Goal: Information Seeking & Learning: Learn about a topic

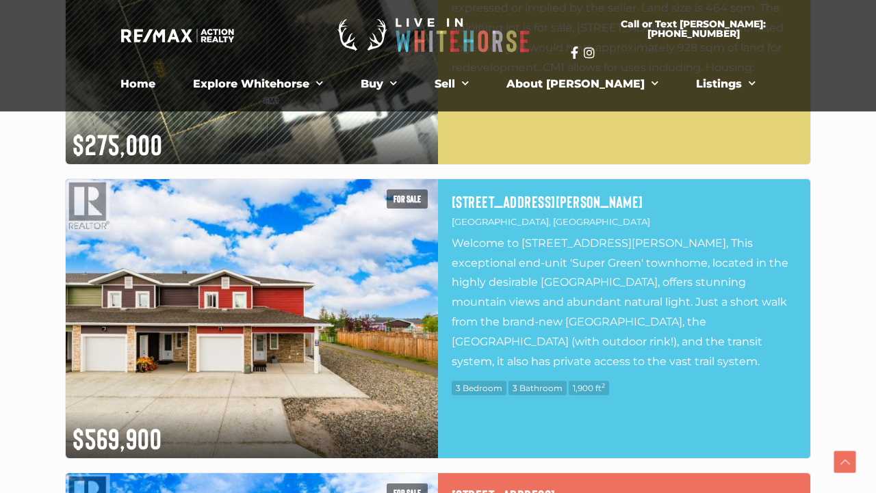
scroll to position [5289, 0]
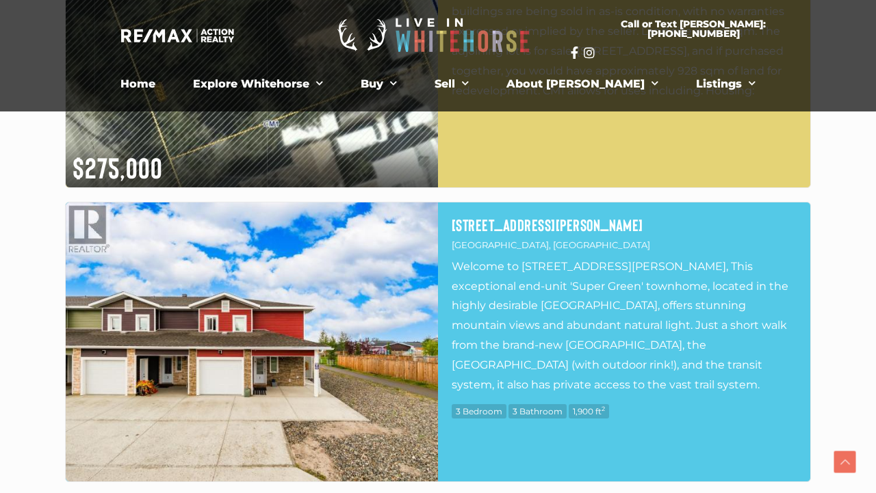
click at [349, 377] on img at bounding box center [252, 342] width 372 height 279
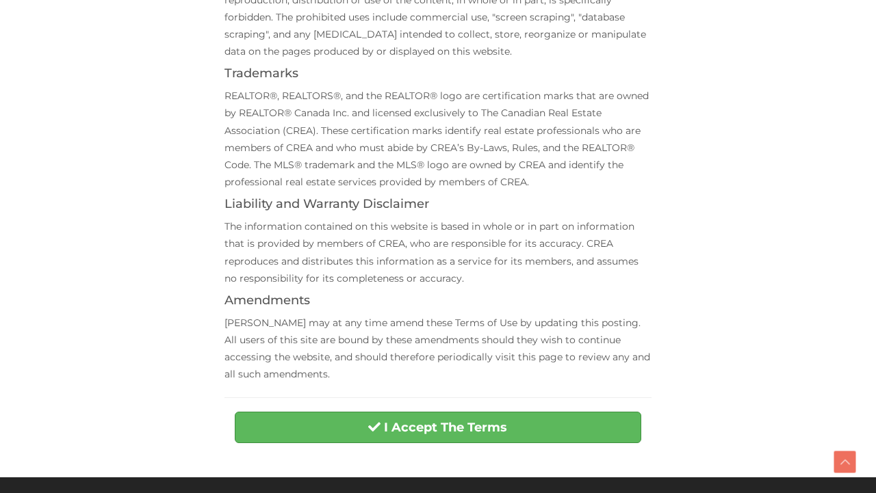
scroll to position [409, 0]
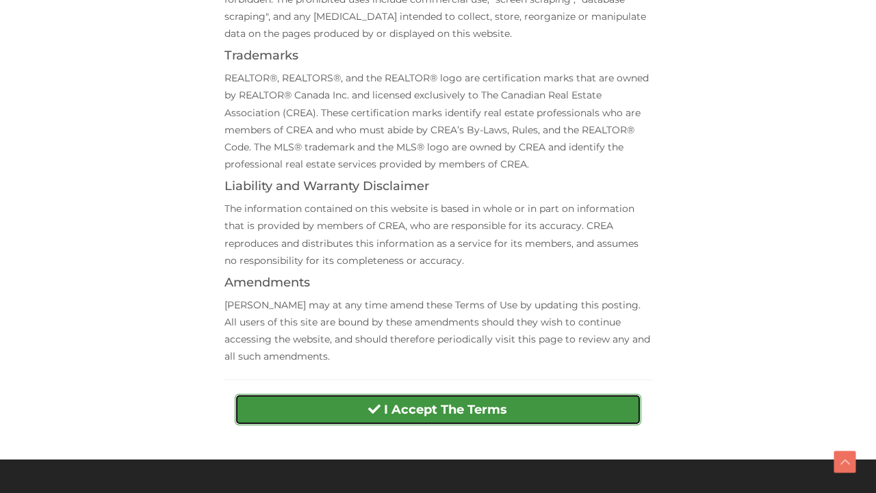
click at [529, 417] on button "I Accept The Terms" at bounding box center [438, 409] width 406 height 31
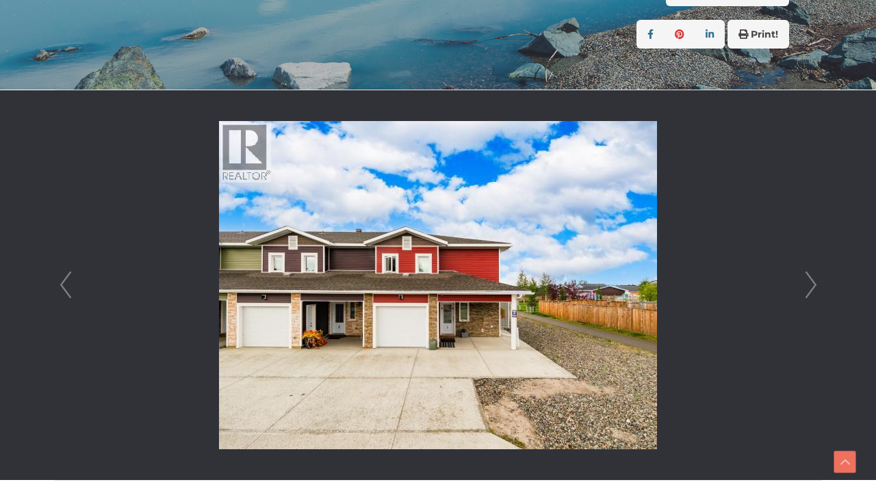
scroll to position [328, 0]
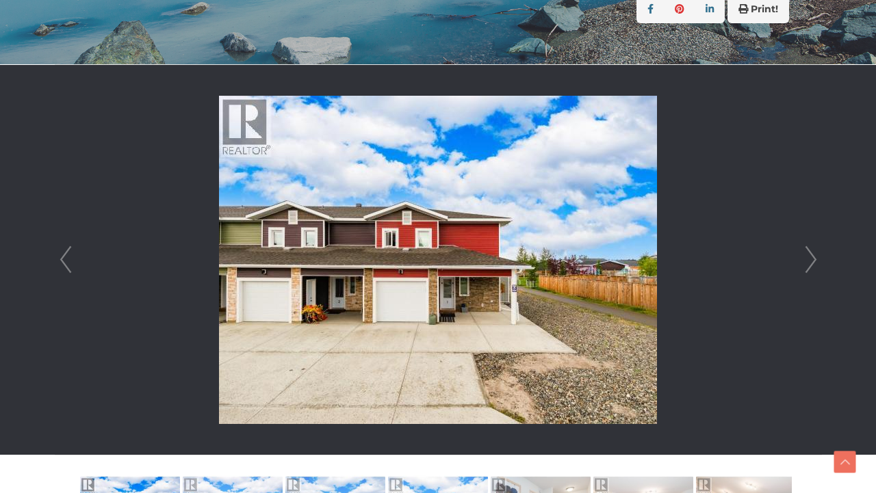
click at [812, 264] on link "Next" at bounding box center [811, 260] width 21 height 390
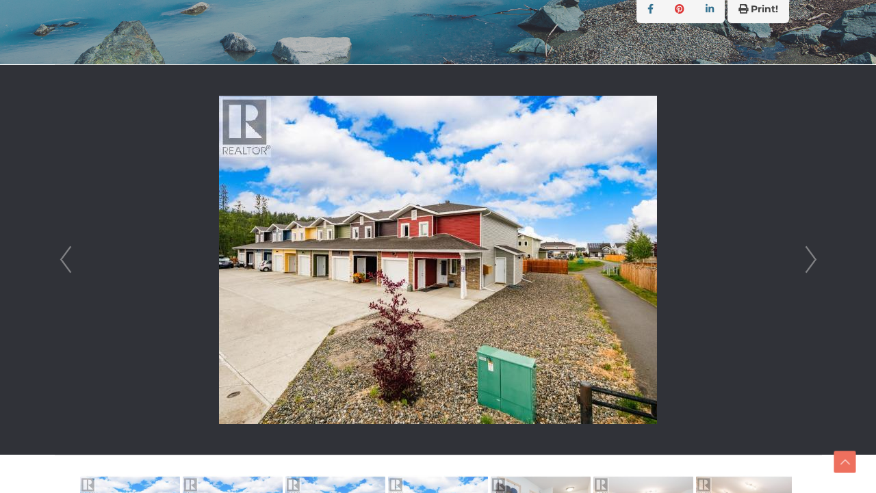
click at [812, 264] on link "Next" at bounding box center [811, 260] width 21 height 390
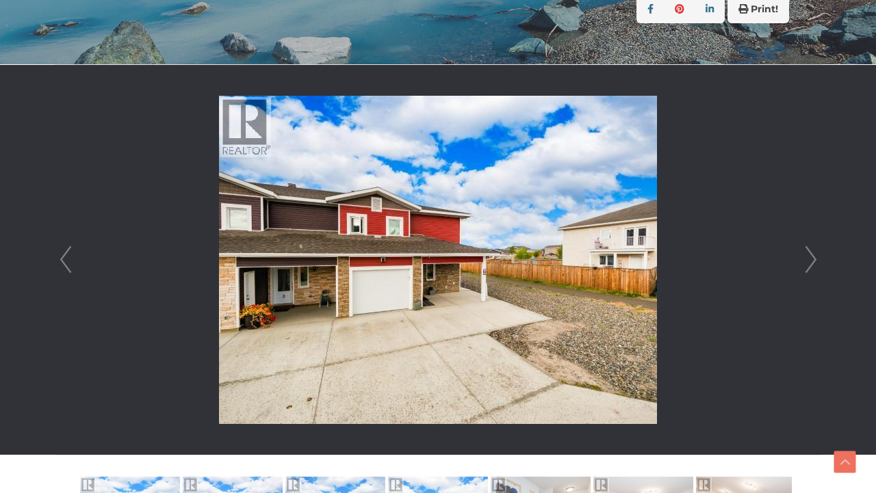
click at [812, 264] on link "Next" at bounding box center [811, 260] width 21 height 390
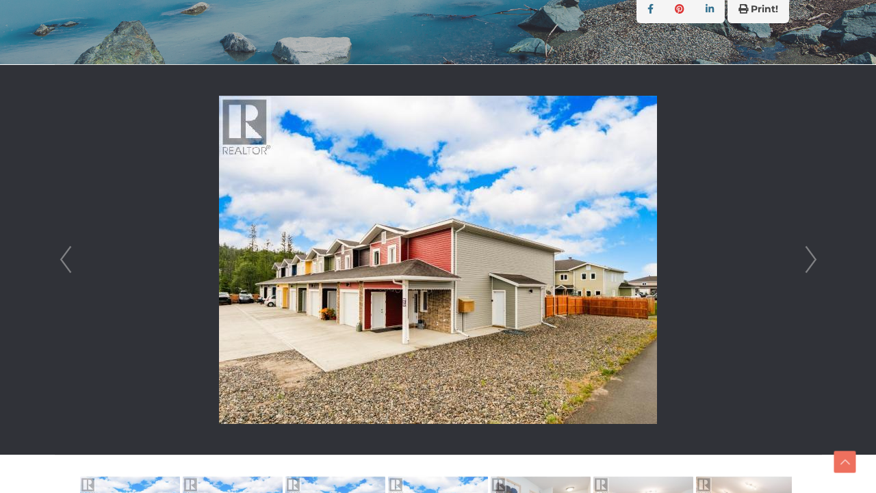
click at [812, 264] on link "Next" at bounding box center [811, 260] width 21 height 390
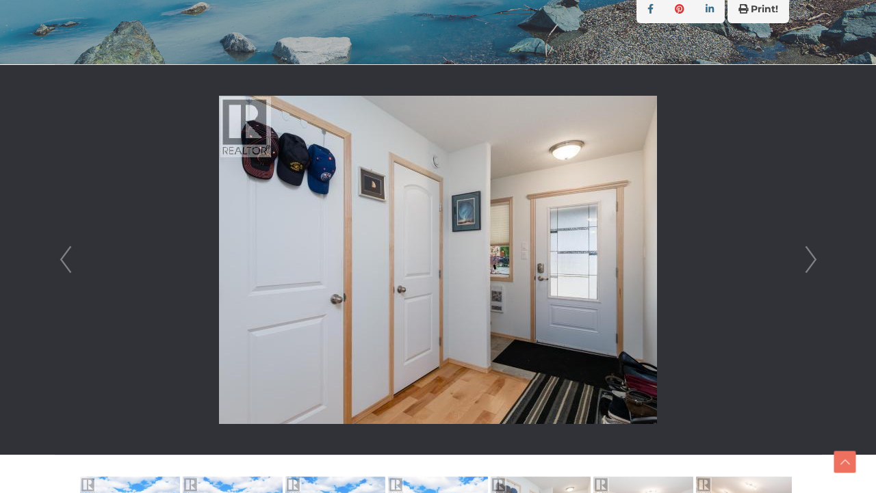
click at [812, 264] on link "Next" at bounding box center [811, 260] width 21 height 390
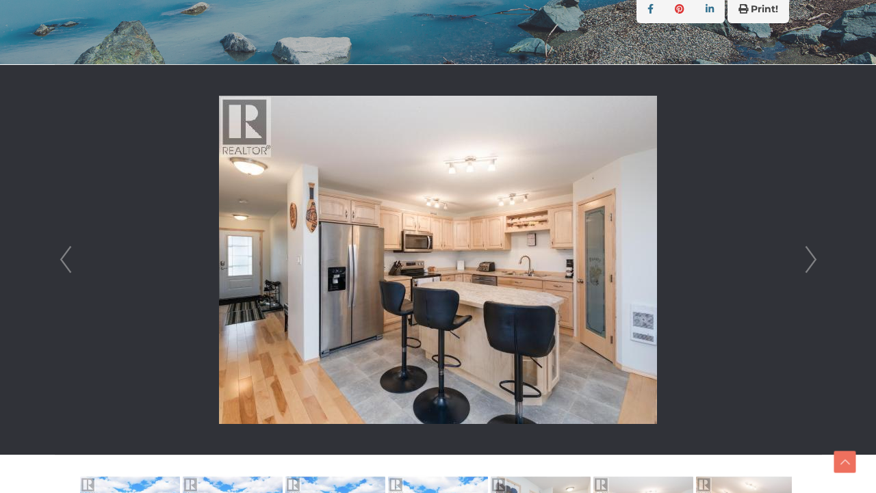
click at [812, 264] on link "Next" at bounding box center [811, 260] width 21 height 390
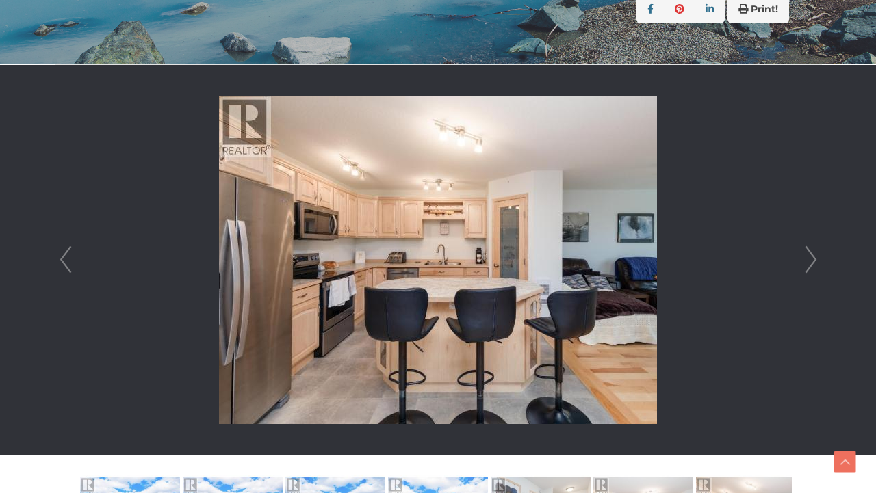
click at [812, 264] on link "Next" at bounding box center [811, 260] width 21 height 390
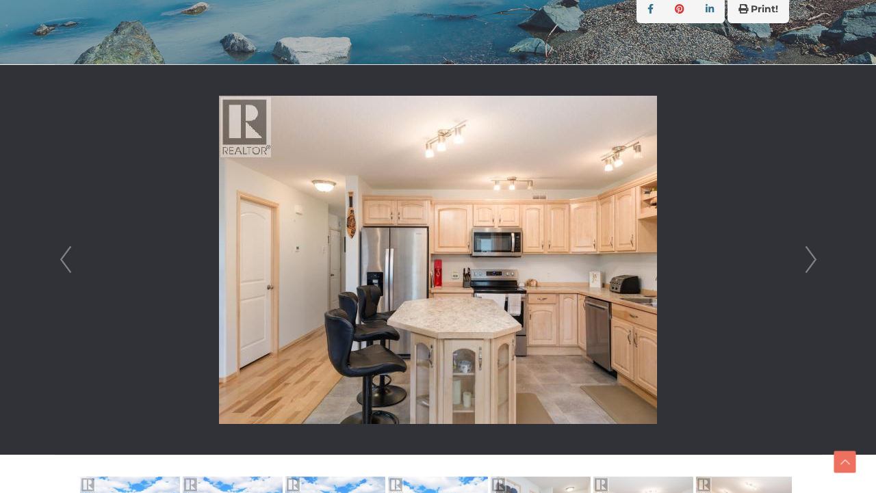
click at [812, 264] on link "Next" at bounding box center [811, 260] width 21 height 390
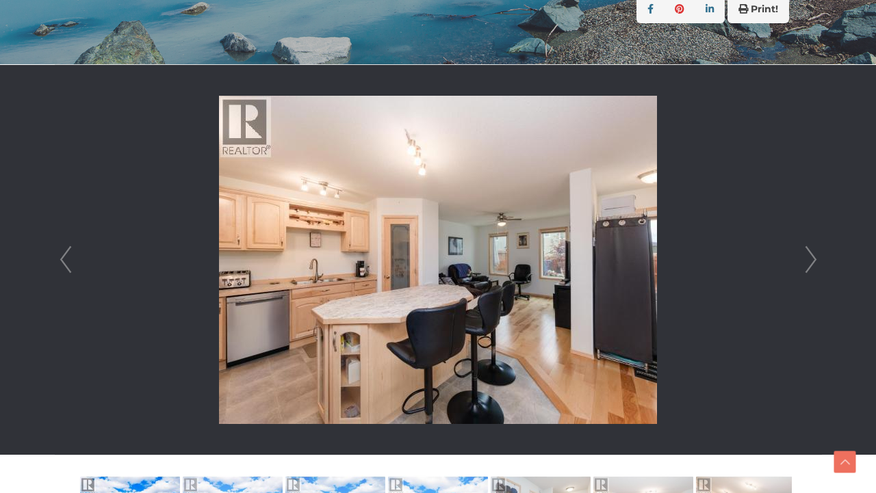
click at [812, 264] on link "Next" at bounding box center [811, 260] width 21 height 390
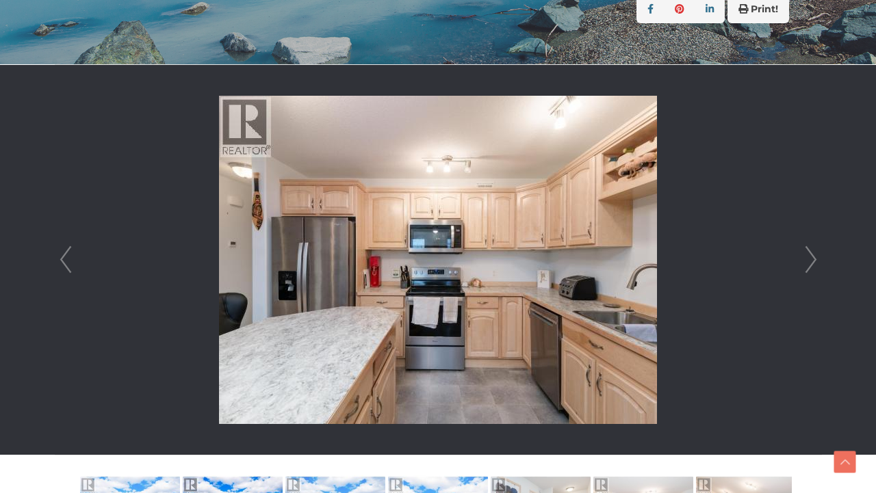
click at [66, 257] on link "Prev" at bounding box center [65, 260] width 21 height 390
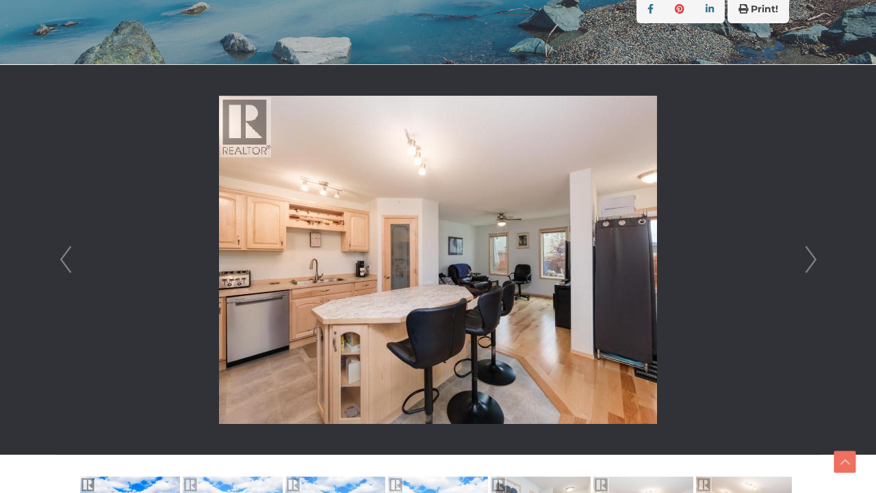
click at [801, 264] on link "Next" at bounding box center [811, 260] width 21 height 390
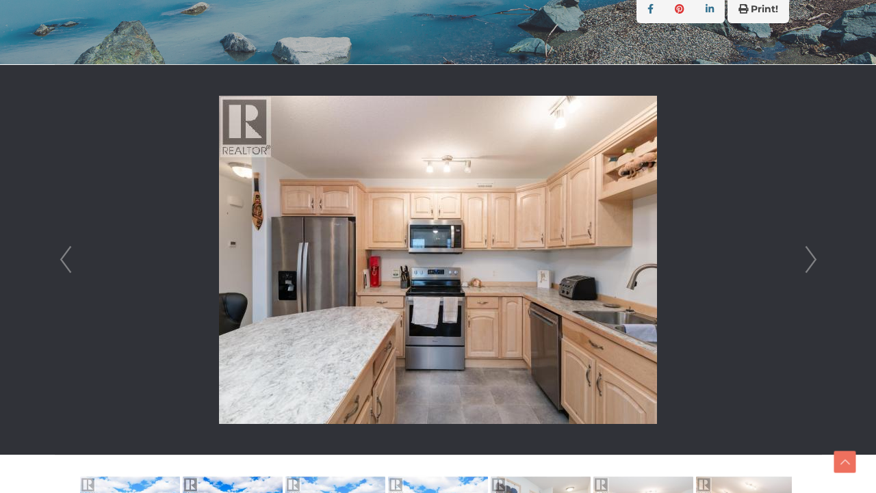
click at [801, 264] on link "Next" at bounding box center [811, 260] width 21 height 390
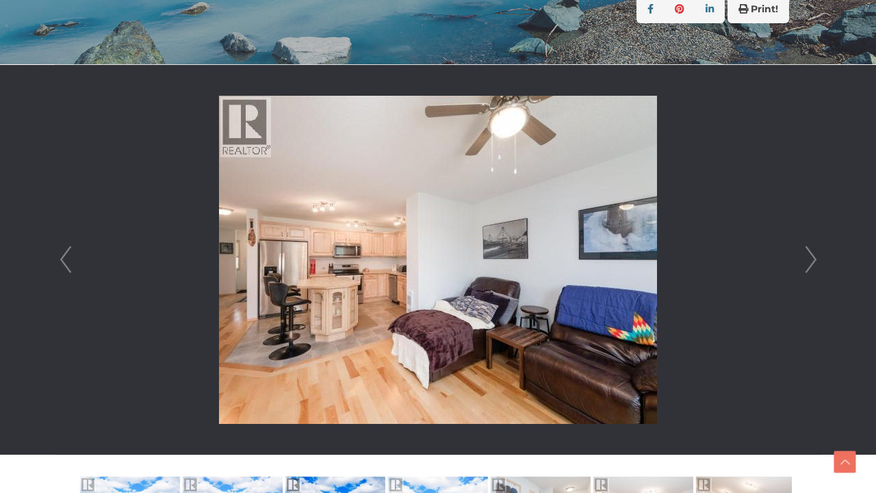
click at [801, 264] on link "Next" at bounding box center [811, 260] width 21 height 390
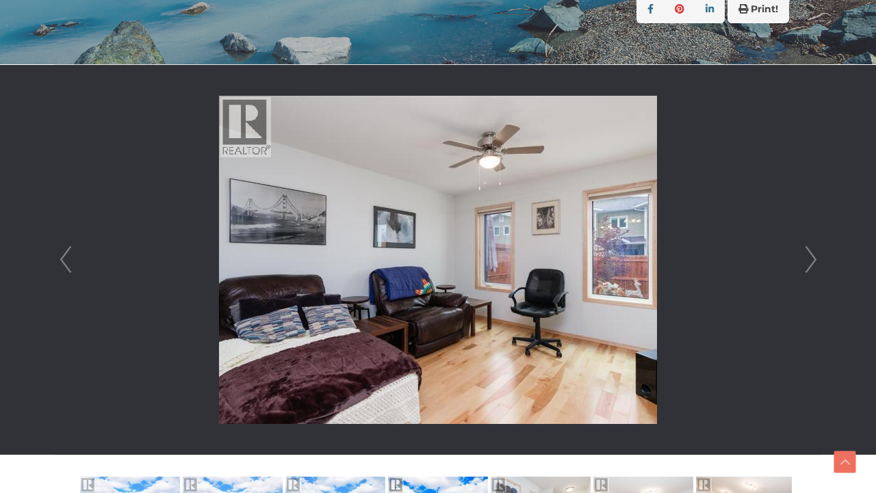
click at [801, 264] on link "Next" at bounding box center [811, 260] width 21 height 390
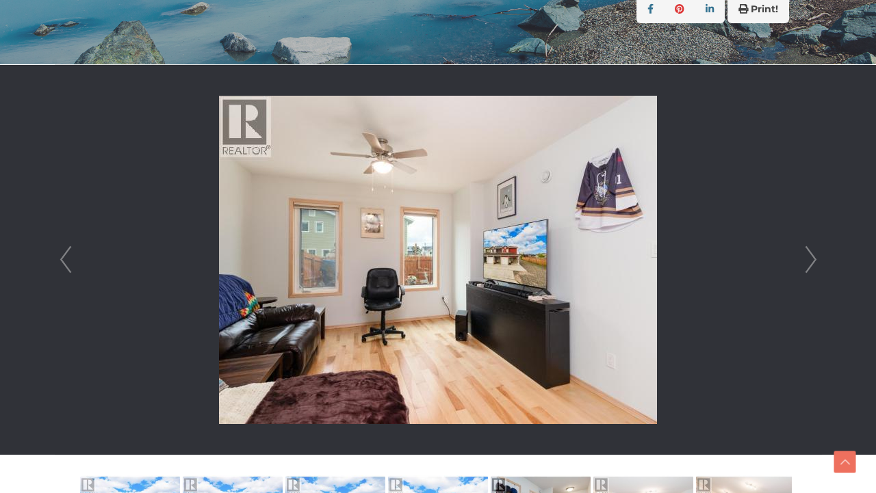
click at [801, 264] on link "Next" at bounding box center [811, 260] width 21 height 390
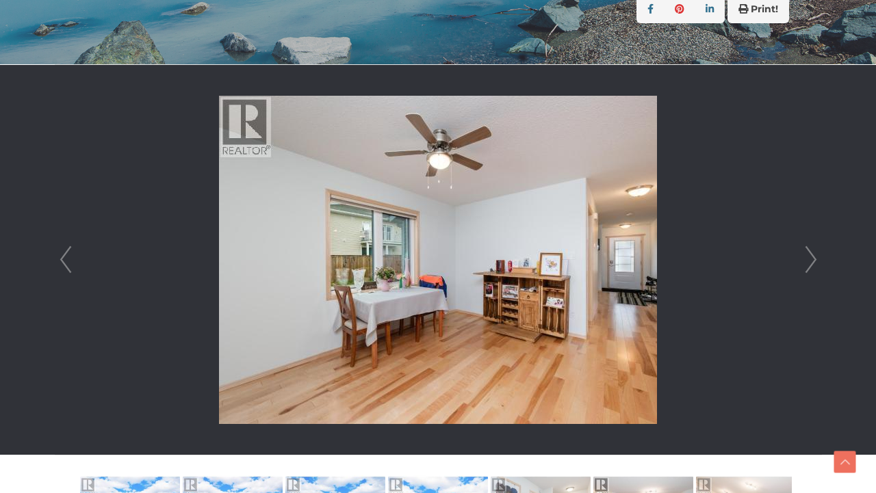
click at [801, 264] on link "Next" at bounding box center [811, 260] width 21 height 390
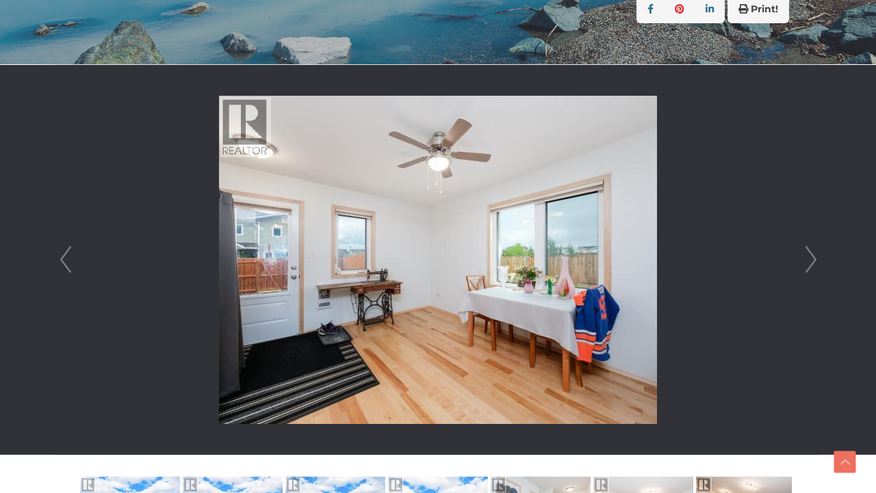
click at [801, 264] on link "Next" at bounding box center [811, 260] width 21 height 390
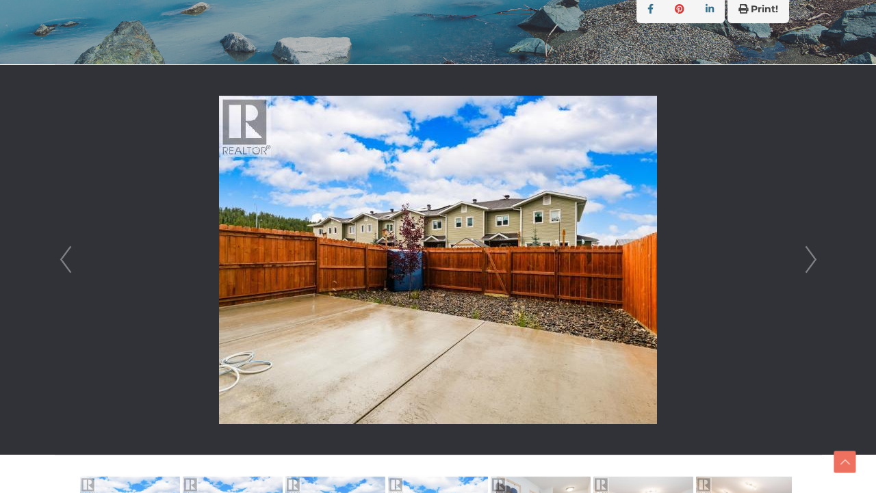
click at [801, 264] on link "Next" at bounding box center [811, 260] width 21 height 390
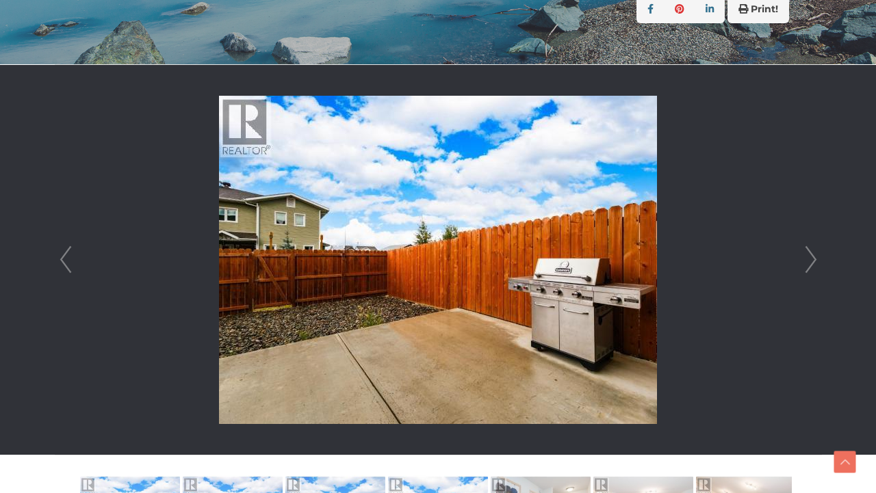
click at [801, 264] on link "Next" at bounding box center [811, 260] width 21 height 390
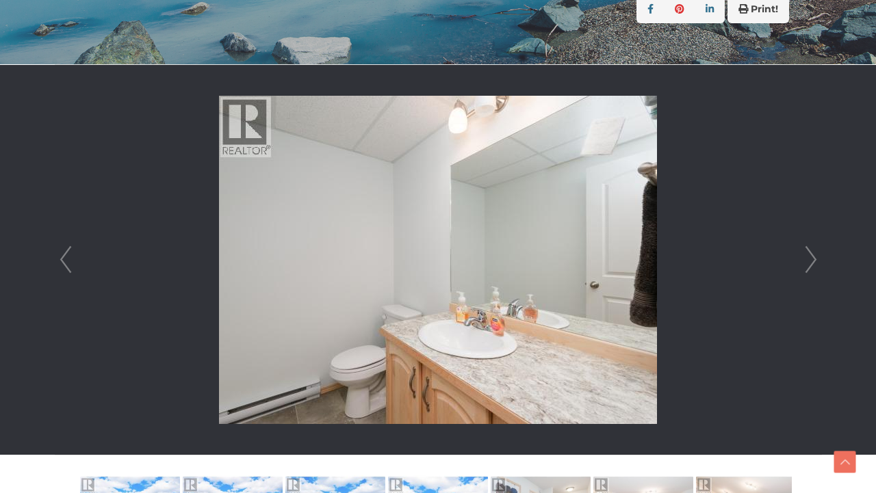
click at [801, 264] on link "Next" at bounding box center [811, 260] width 21 height 390
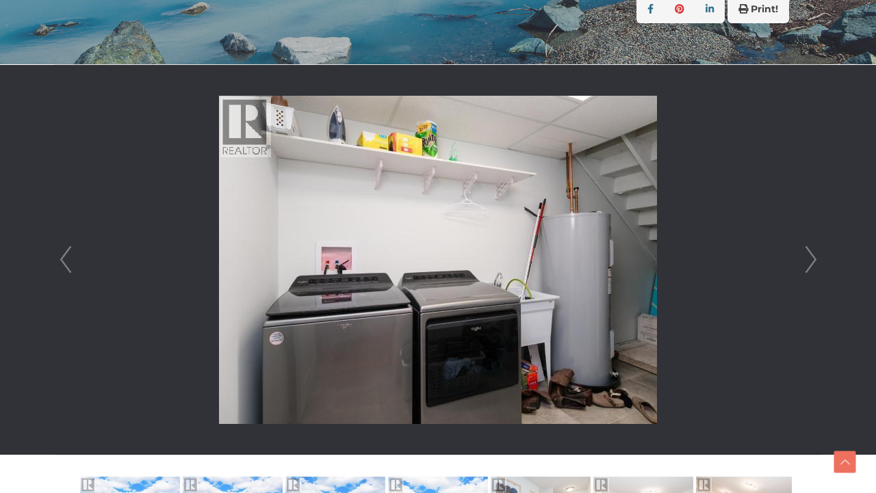
click at [801, 264] on link "Next" at bounding box center [811, 260] width 21 height 390
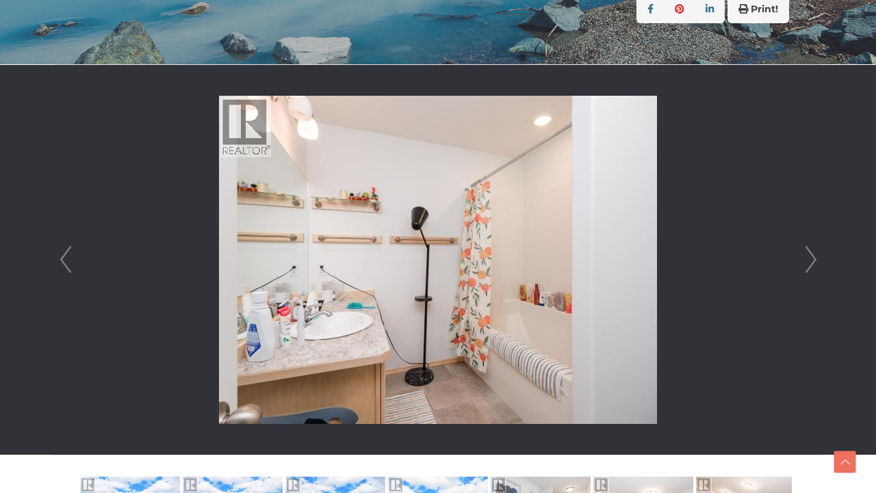
click at [801, 264] on link "Next" at bounding box center [811, 260] width 21 height 390
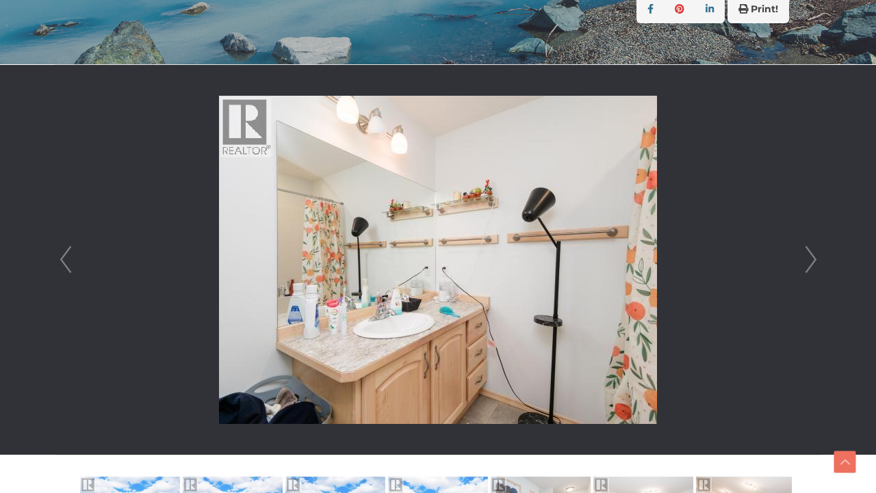
click at [801, 264] on link "Next" at bounding box center [811, 260] width 21 height 390
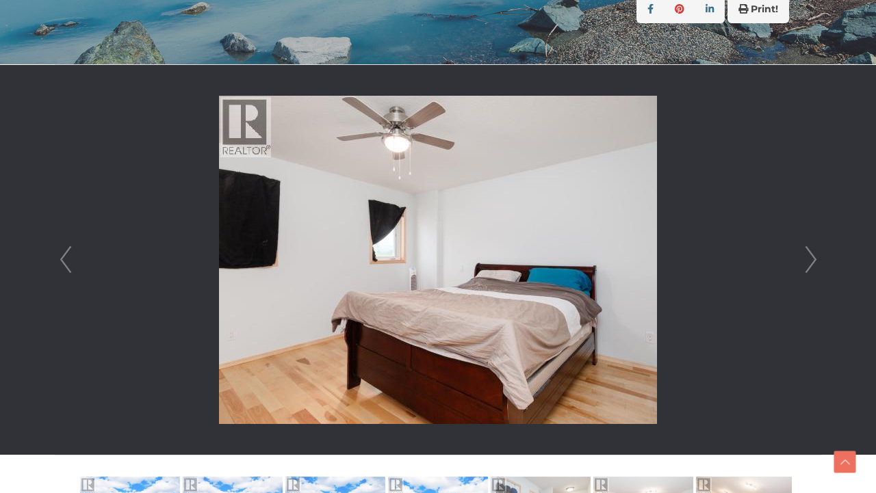
click at [801, 264] on link "Next" at bounding box center [811, 260] width 21 height 390
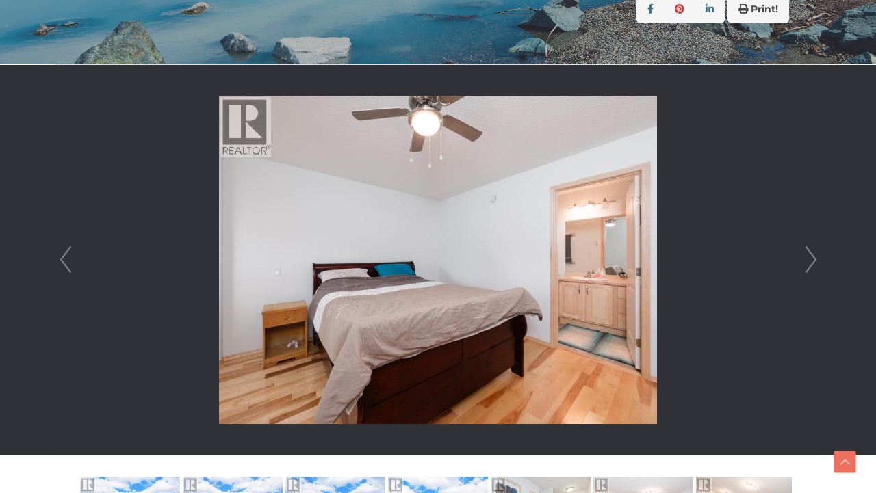
click at [801, 264] on link "Next" at bounding box center [811, 260] width 21 height 390
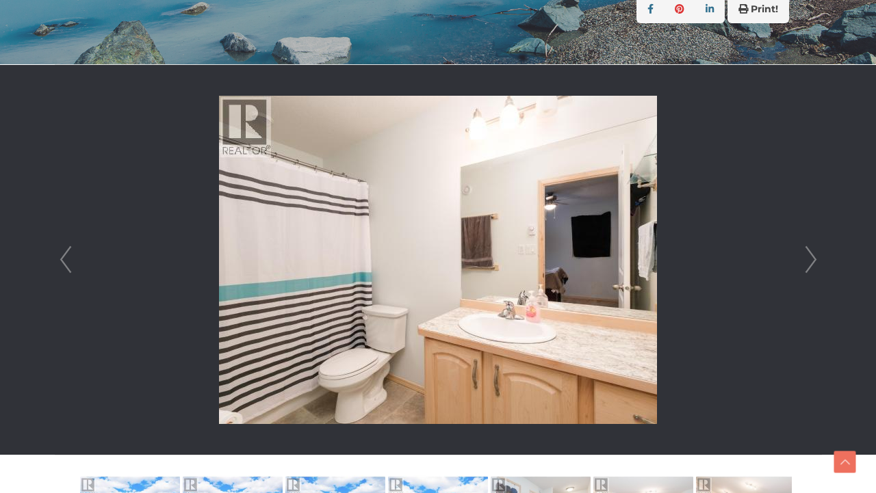
click at [801, 264] on link "Next" at bounding box center [811, 260] width 21 height 390
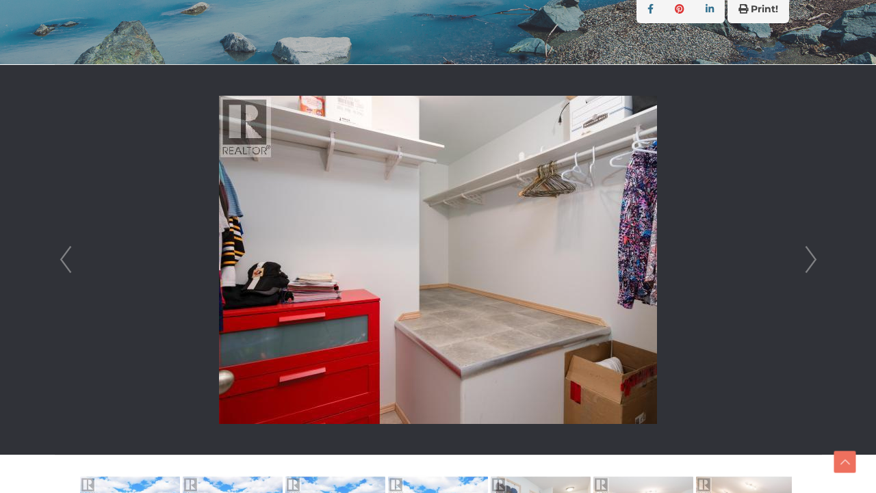
click at [801, 264] on link "Next" at bounding box center [811, 260] width 21 height 390
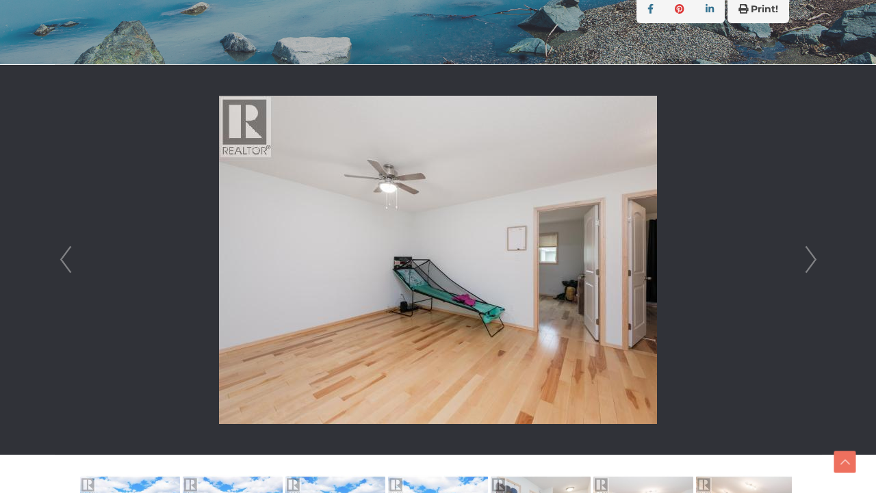
click at [801, 264] on link "Next" at bounding box center [811, 260] width 21 height 390
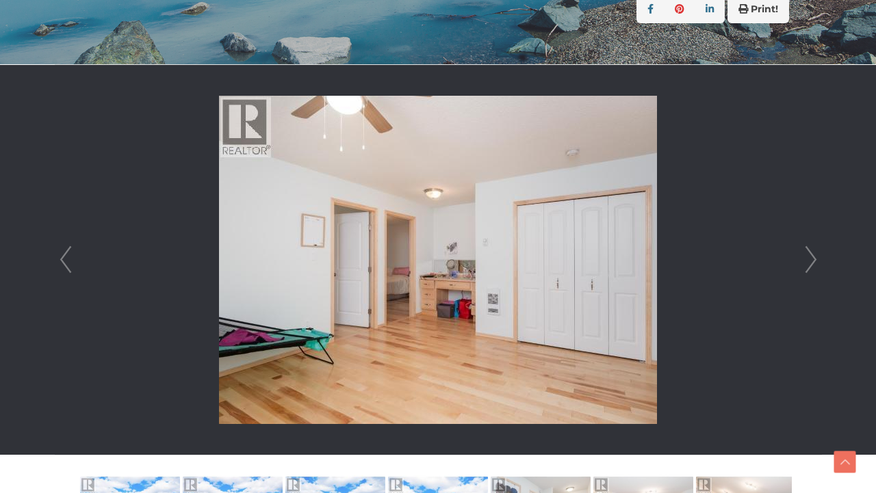
click at [801, 264] on link "Next" at bounding box center [811, 260] width 21 height 390
